Goal: Ask a question

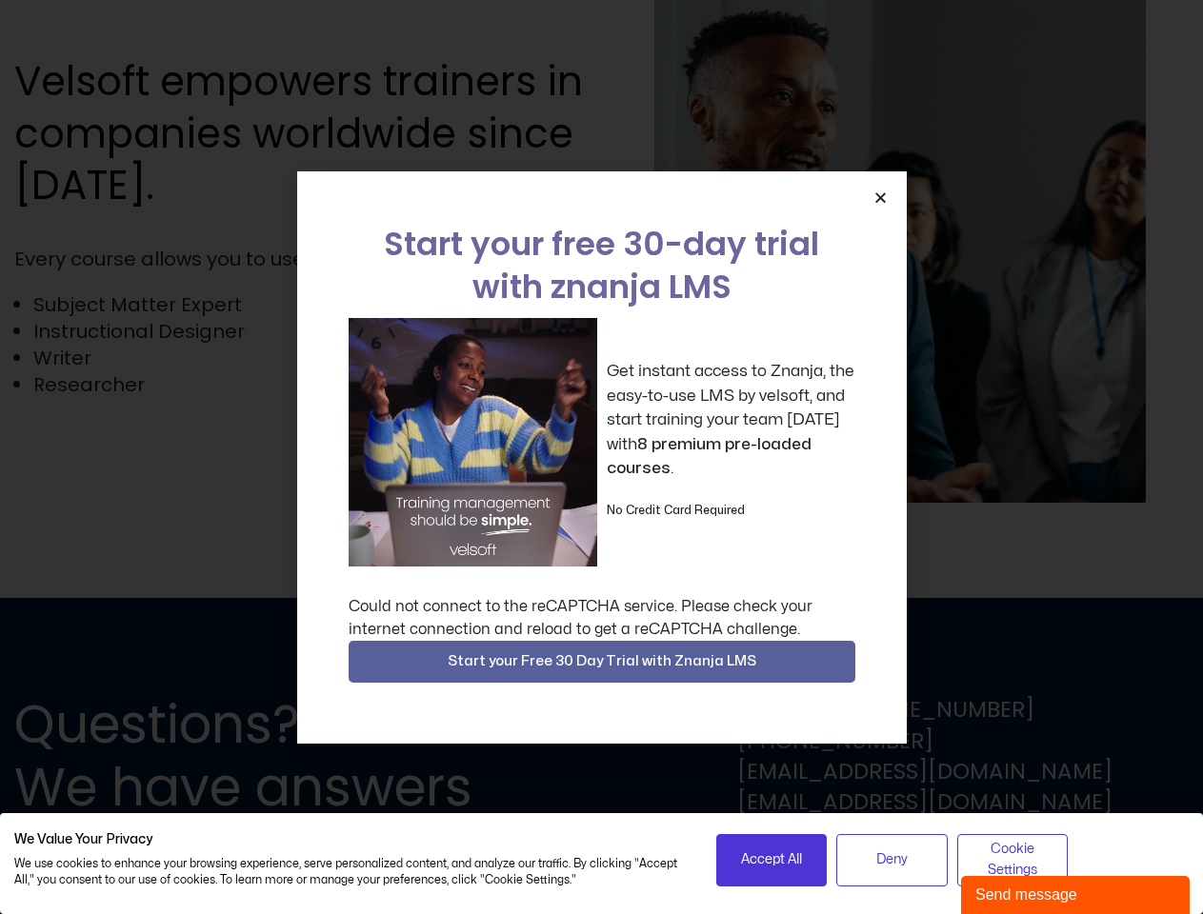
click at [601, 457] on div "Get instant access to Znanja, the easy-to-use LMS by velsoft, and start trainin…" at bounding box center [601, 442] width 507 height 249
click at [880, 197] on icon "Close" at bounding box center [880, 197] width 14 height 14
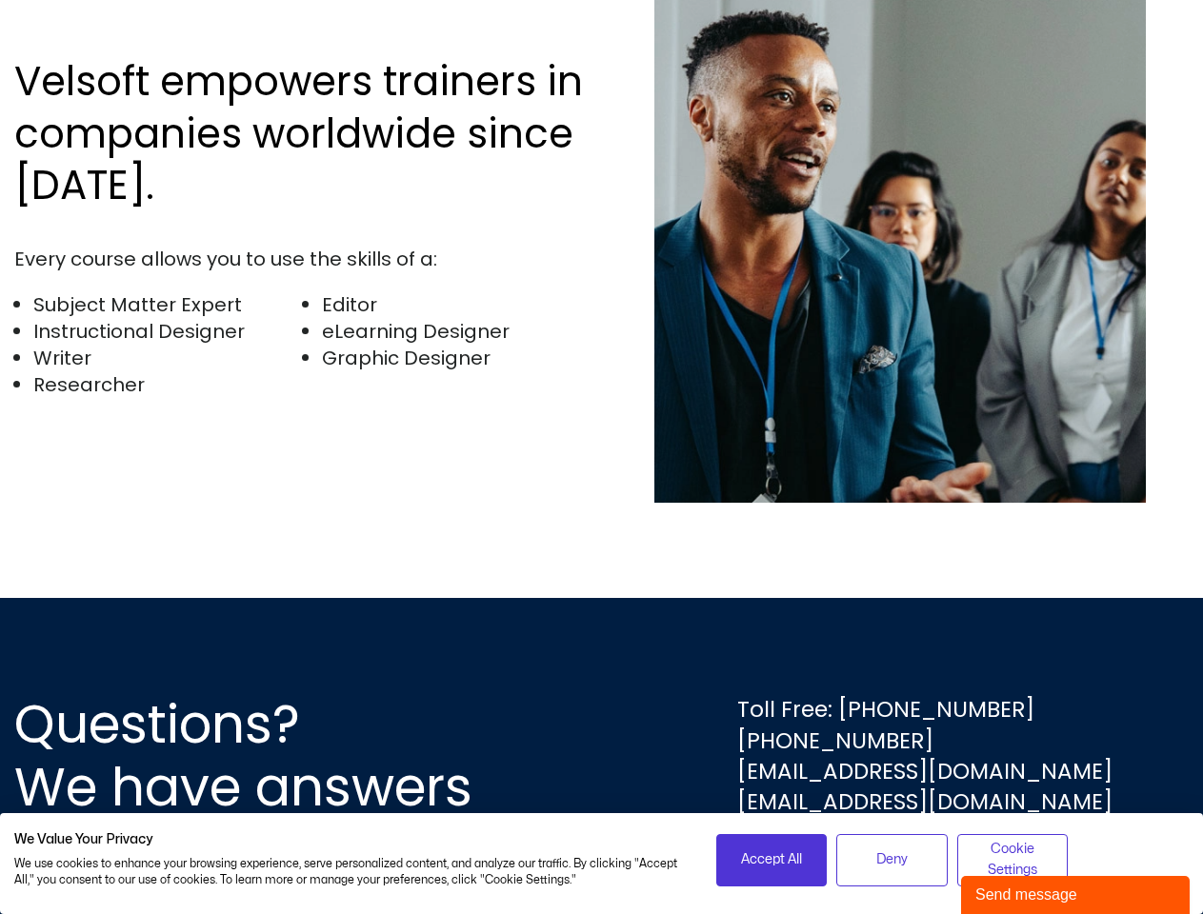
click at [602, 662] on div "Questions? We have answers Toll Free: [PHONE_NUMBER] [PHONE_NUMBER] [EMAIL_ADDR…" at bounding box center [601, 756] width 1203 height 316
click at [771, 860] on span "Accept All" at bounding box center [771, 859] width 61 height 21
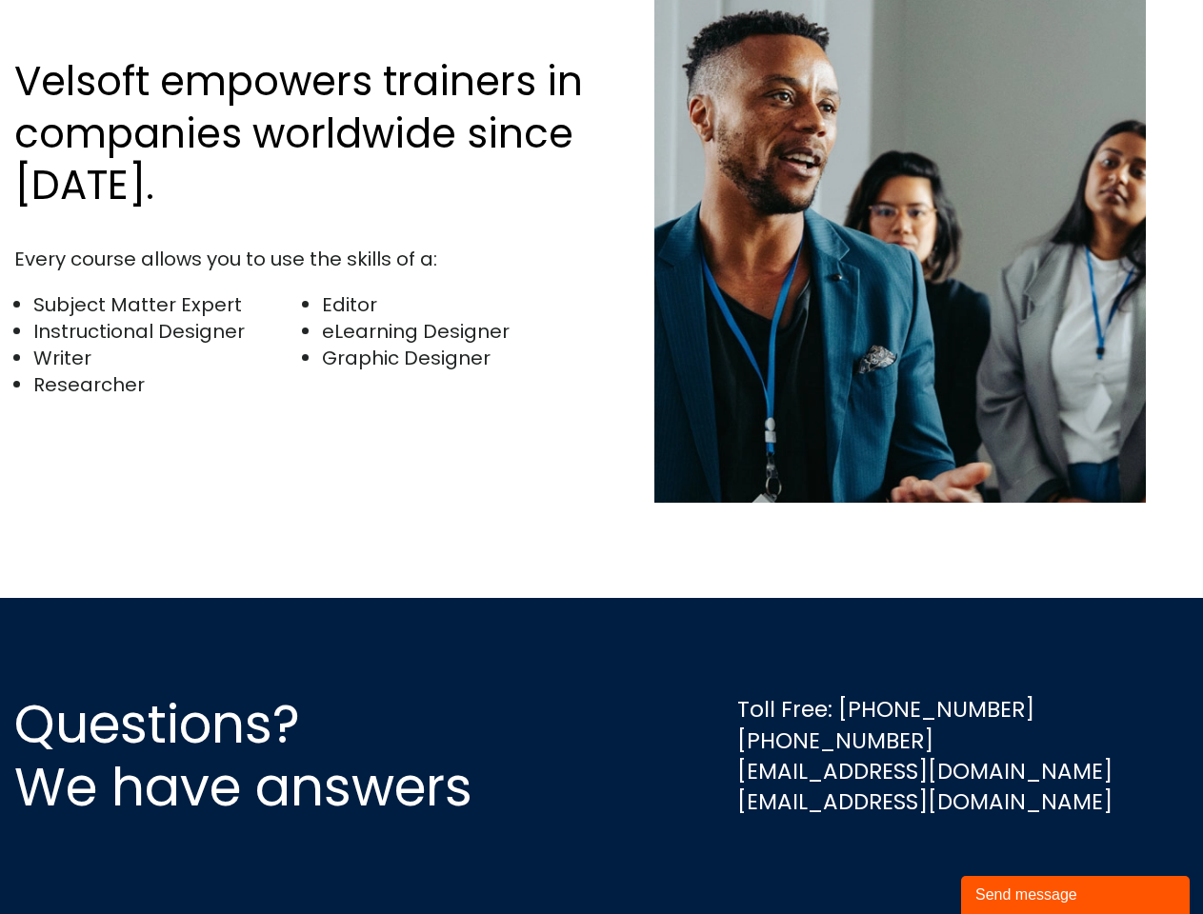
click at [891, 860] on div "Questions? We have answers Toll Free: [PHONE_NUMBER] [PHONE_NUMBER] [EMAIL_ADDR…" at bounding box center [601, 756] width 1203 height 316
click at [1012, 860] on div "Questions? We have answers Toll Free: [PHONE_NUMBER] [PHONE_NUMBER] [EMAIL_ADDR…" at bounding box center [601, 756] width 1203 height 316
click at [1075, 895] on div "Send message" at bounding box center [1075, 895] width 200 height 23
